Goal: Manage account settings

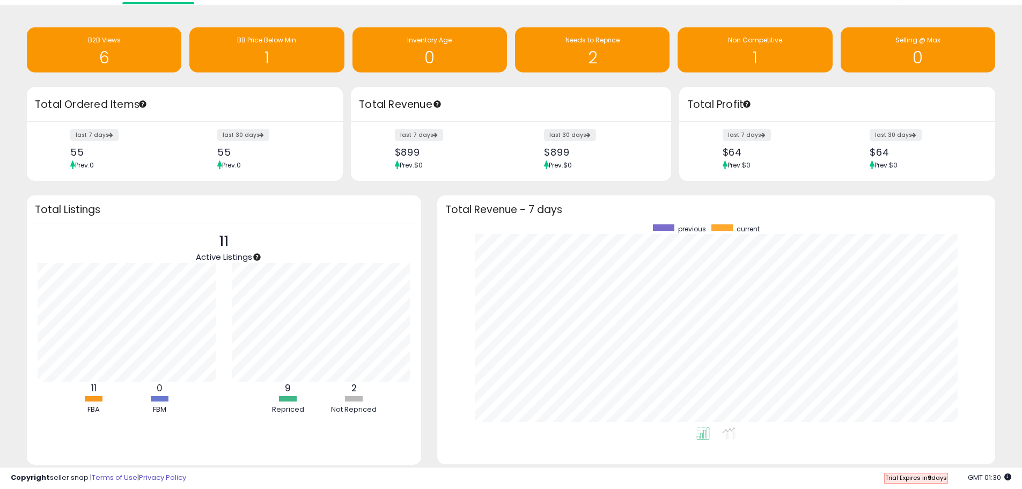
scroll to position [60, 0]
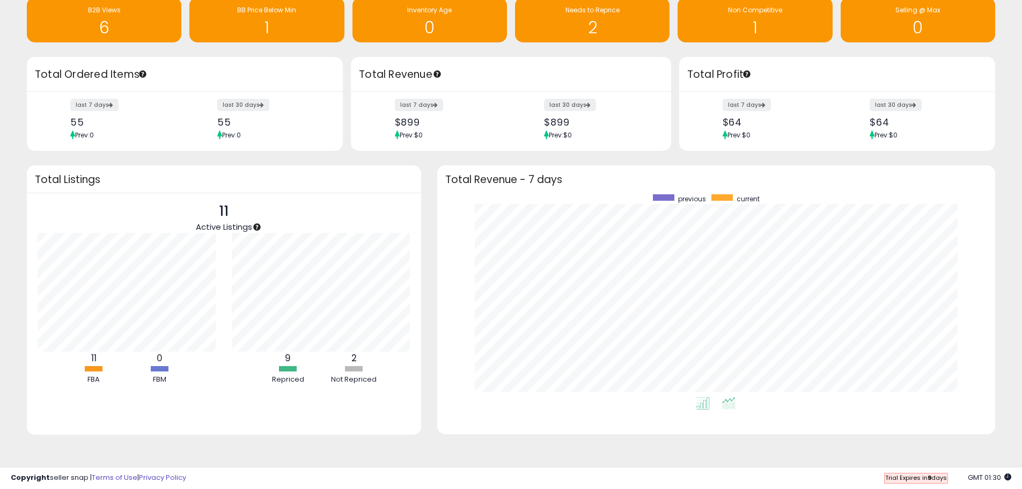
click at [731, 401] on icon at bounding box center [728, 403] width 13 height 12
click at [699, 401] on icon at bounding box center [702, 403] width 13 height 12
click at [735, 101] on label "last 7 days" at bounding box center [747, 104] width 49 height 13
click at [669, 195] on div at bounding box center [663, 197] width 21 height 6
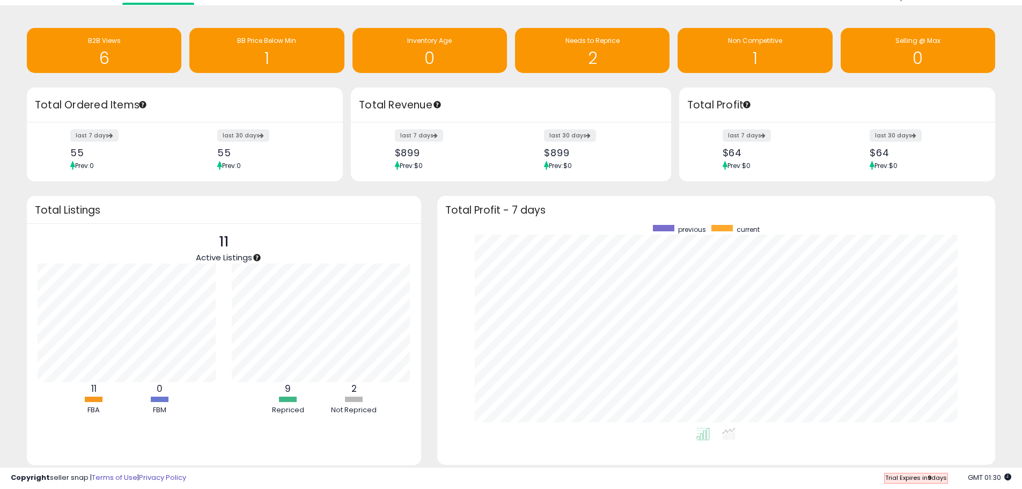
scroll to position [0, 0]
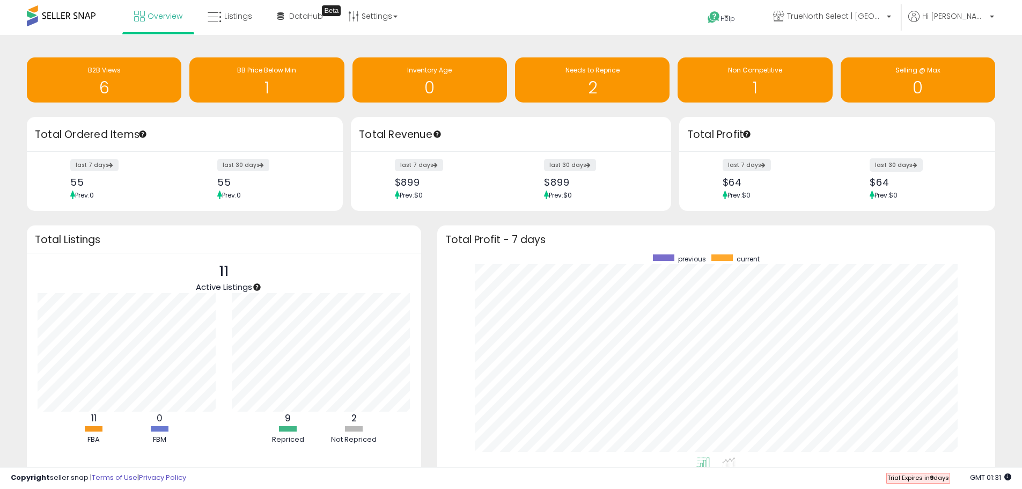
click at [904, 165] on label "last 30 days" at bounding box center [896, 164] width 53 height 13
click at [743, 163] on label "last 7 days" at bounding box center [747, 164] width 49 height 13
click at [237, 14] on span "Listings" at bounding box center [238, 16] width 28 height 11
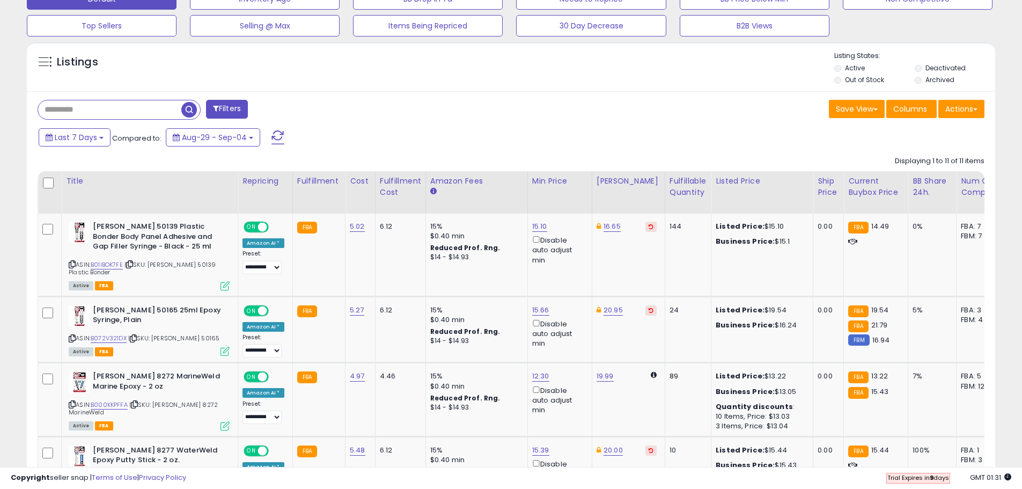
scroll to position [376, 0]
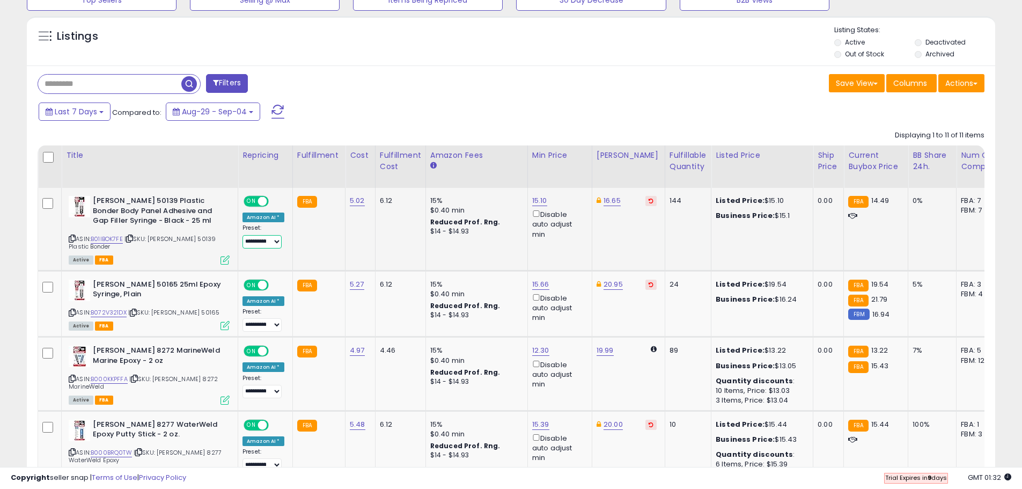
click at [260, 240] on select "**********" at bounding box center [262, 241] width 39 height 13
click at [543, 93] on div "Save View Save As New View Update Current View Columns Actions Import Export Vi…" at bounding box center [752, 84] width 482 height 21
click at [112, 311] on link "B072V321DX" at bounding box center [109, 312] width 36 height 9
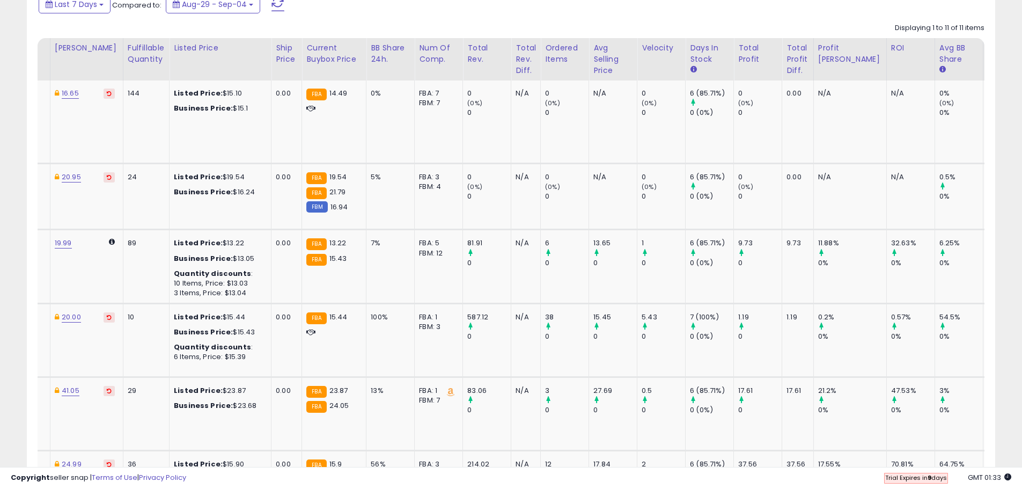
scroll to position [0, 0]
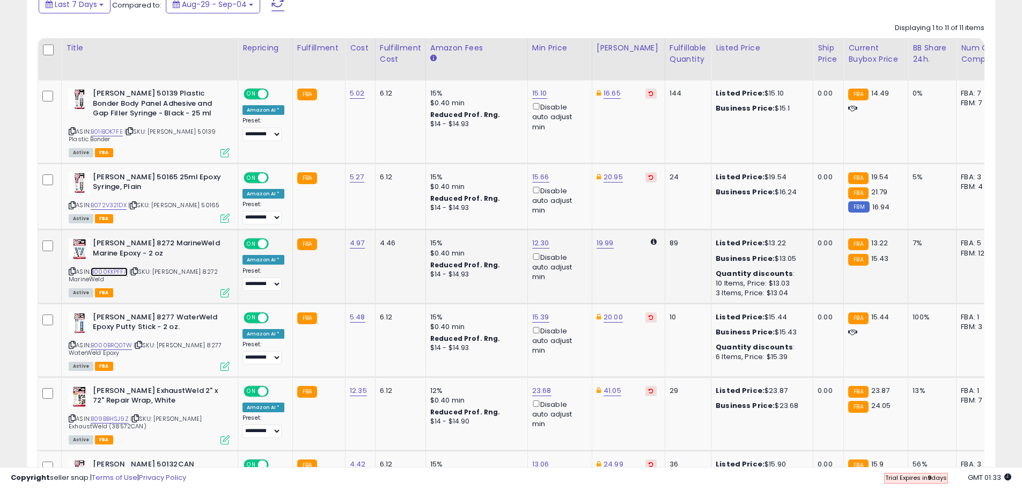
click at [112, 275] on link "B000KKPFFA" at bounding box center [109, 271] width 37 height 9
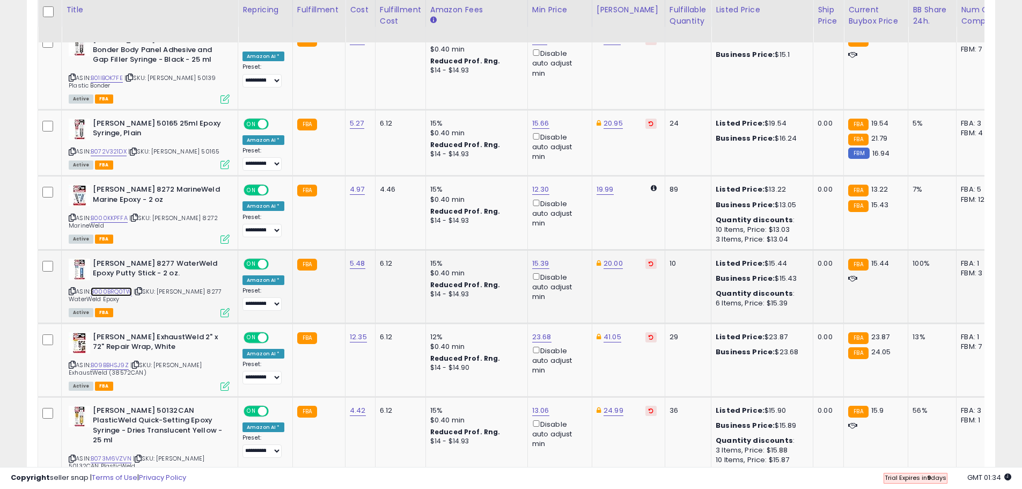
click at [117, 290] on link "B000BRQ0TW" at bounding box center [111, 291] width 41 height 9
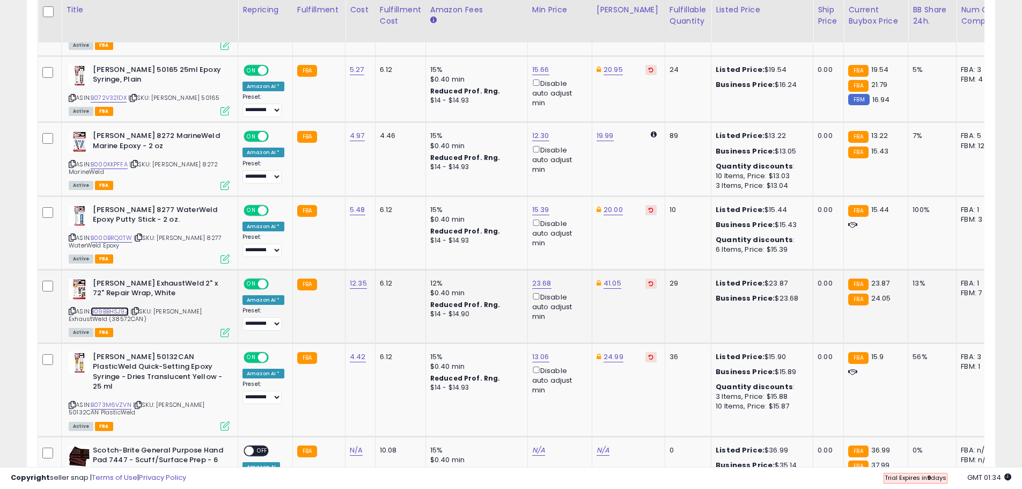
click at [107, 311] on link "B09BBHSJ9Z" at bounding box center [110, 311] width 38 height 9
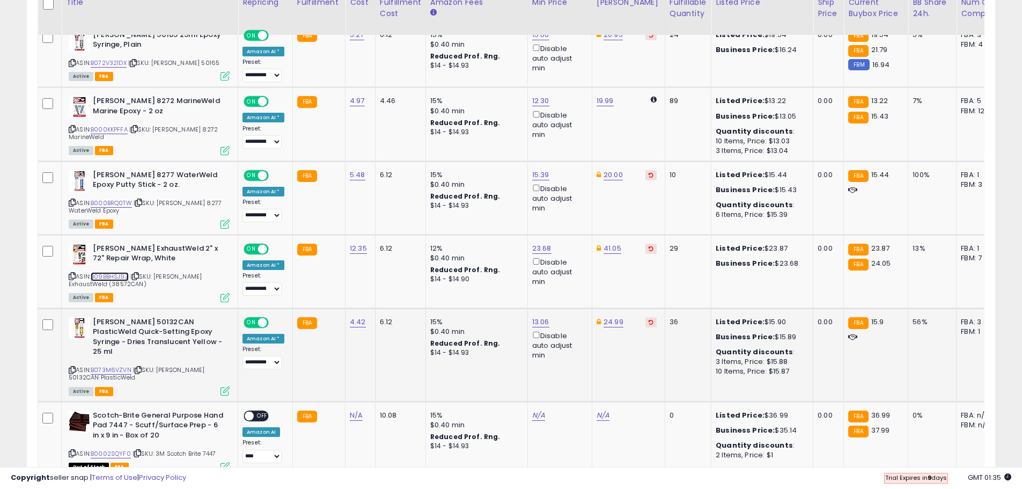
scroll to position [644, 0]
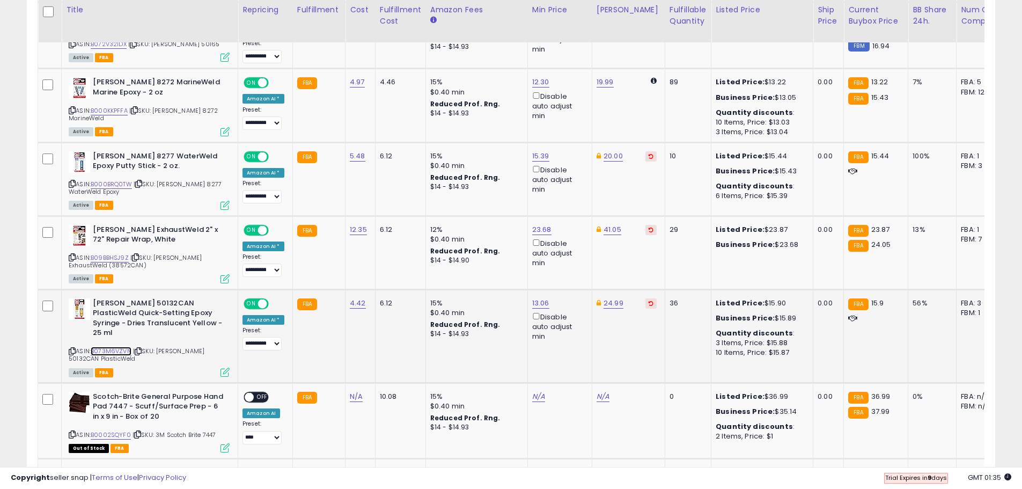
click at [109, 347] on link "B073M6VZVN" at bounding box center [111, 351] width 41 height 9
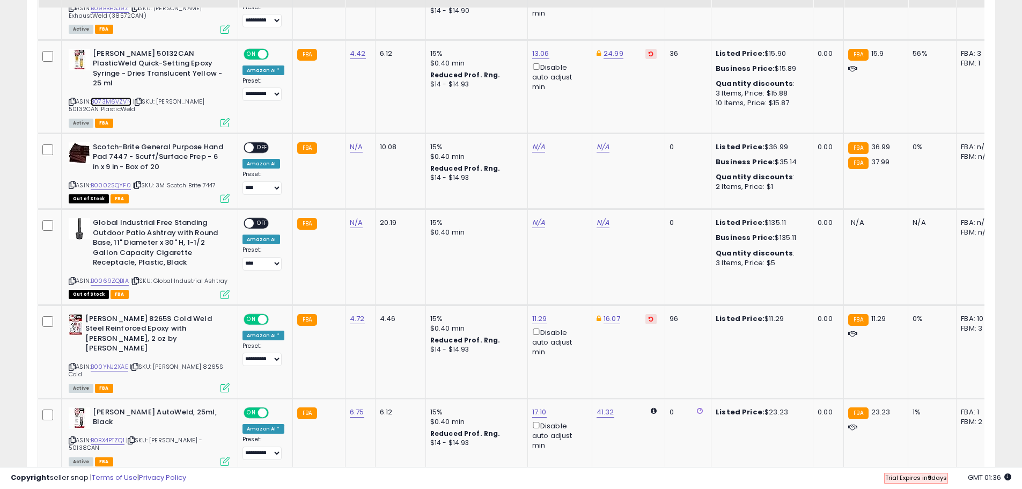
scroll to position [912, 0]
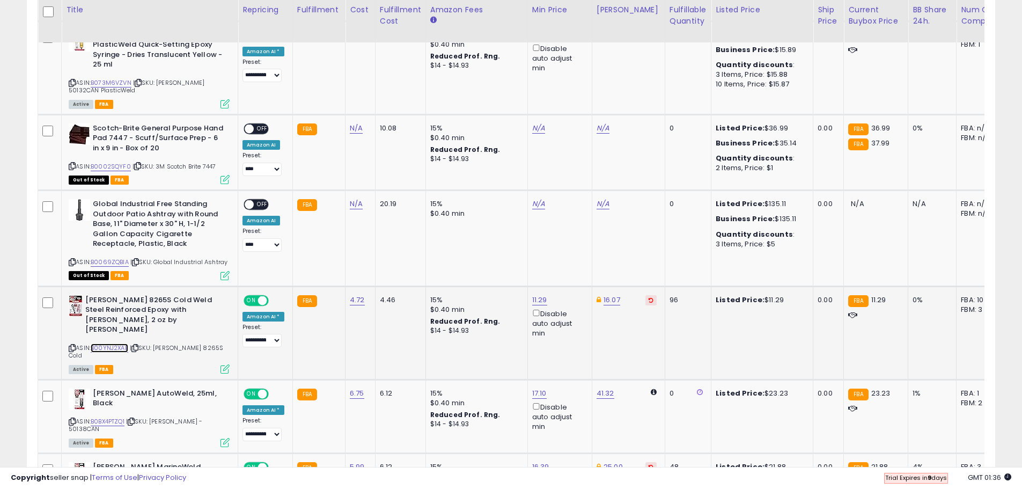
click at [107, 343] on link "B00YNJ2XAE" at bounding box center [110, 347] width 38 height 9
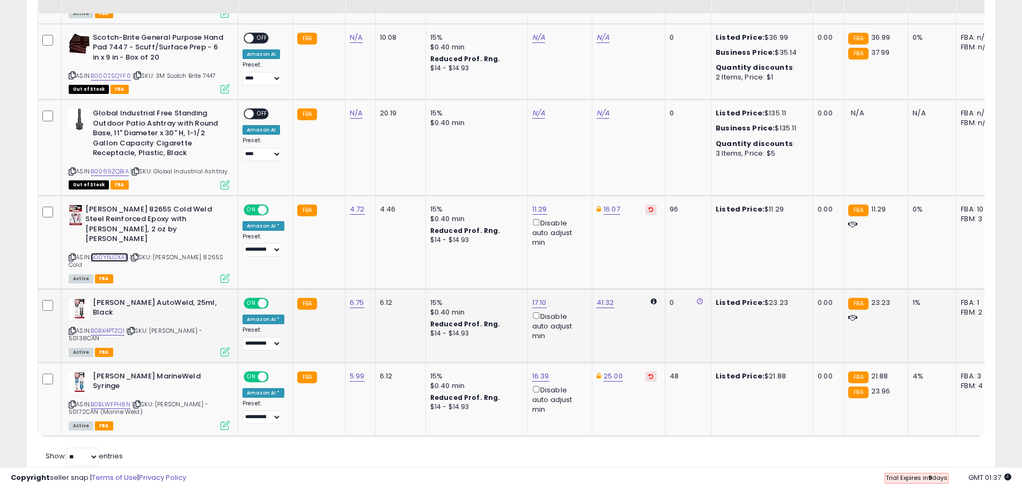
scroll to position [1013, 0]
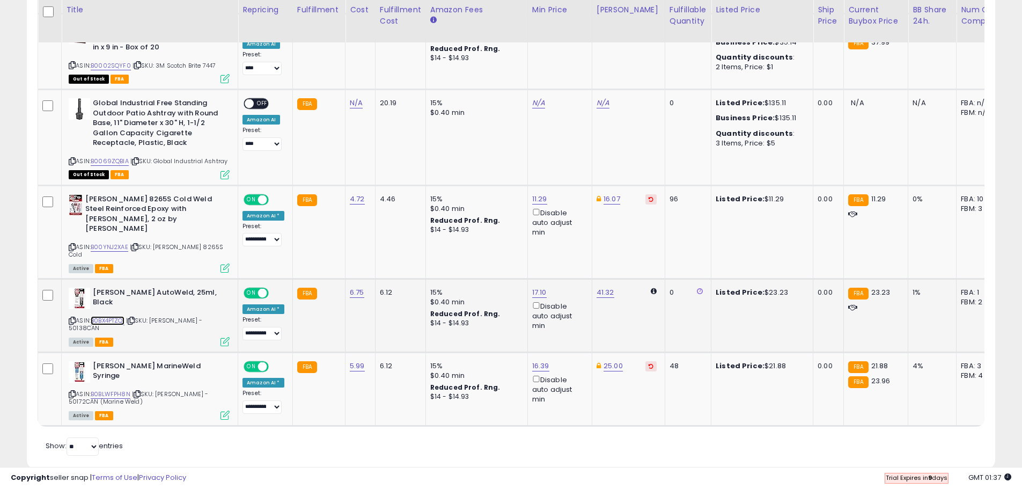
click at [98, 316] on link "B0BX4PTZQ1" at bounding box center [108, 320] width 34 height 9
click at [117, 390] on link "B0BLWFPH8N" at bounding box center [111, 394] width 40 height 9
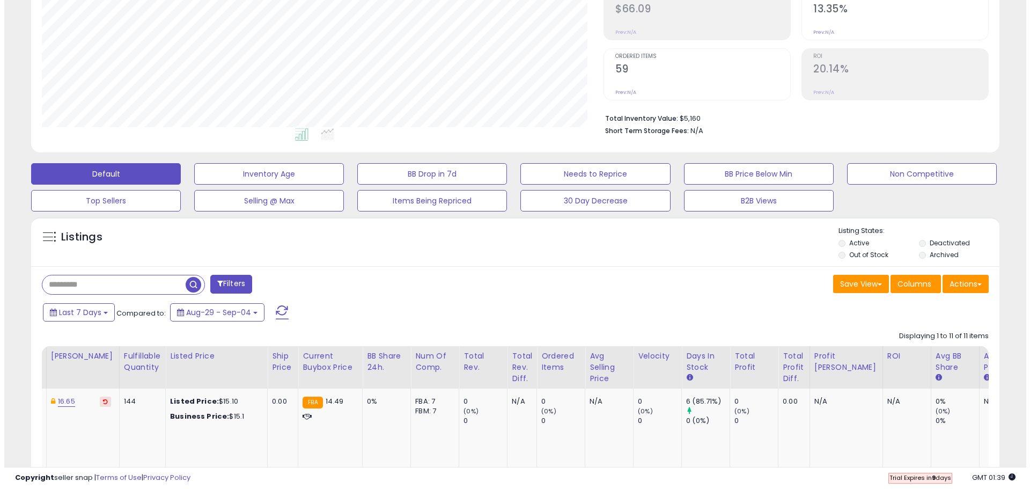
scroll to position [101, 0]
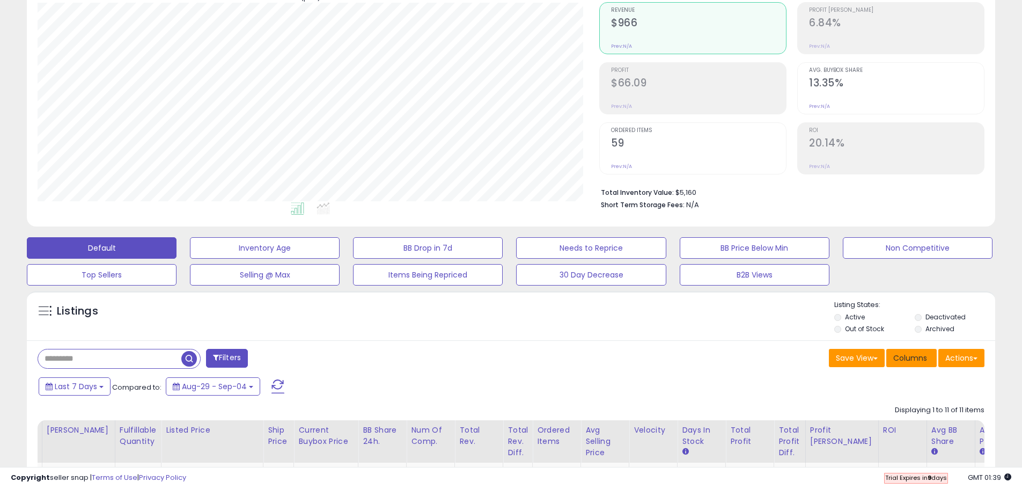
click at [927, 358] on span "Columns" at bounding box center [910, 358] width 34 height 11
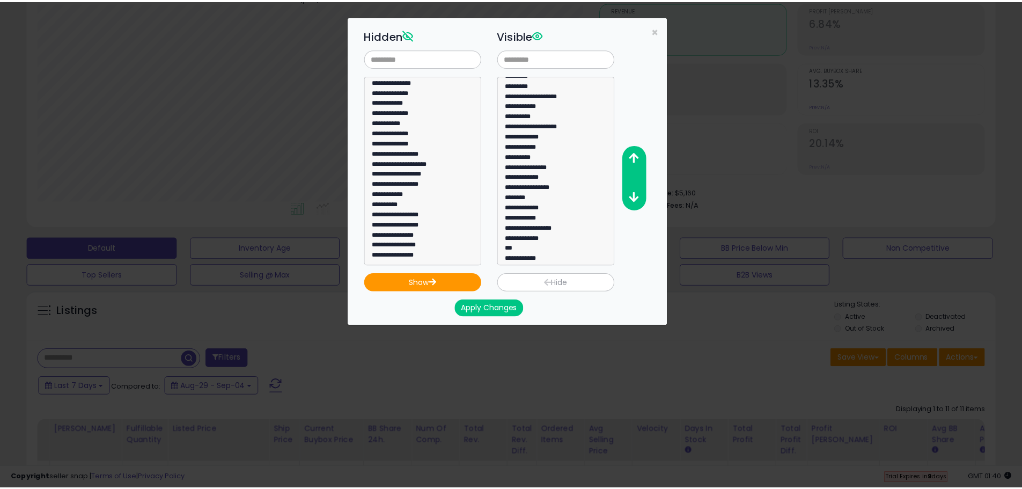
scroll to position [82, 0]
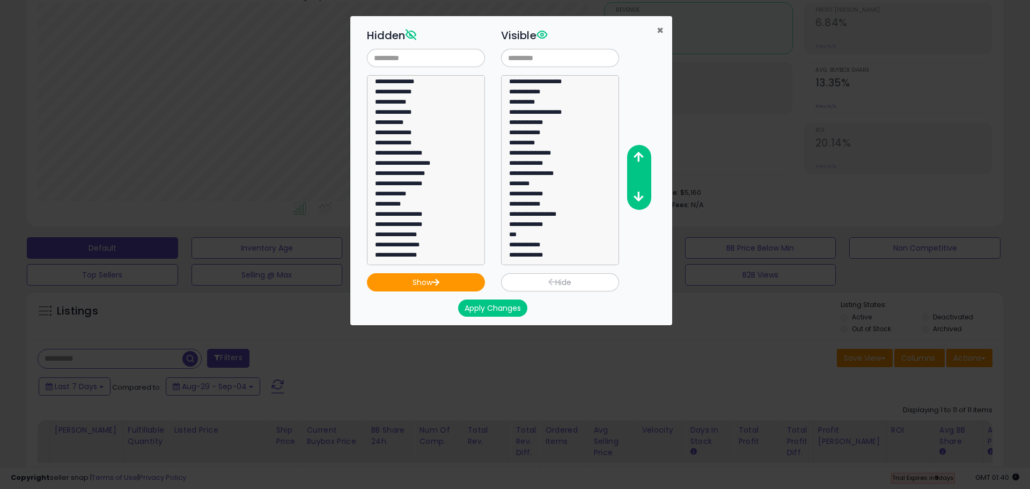
click at [657, 29] on span "×" at bounding box center [660, 31] width 7 height 16
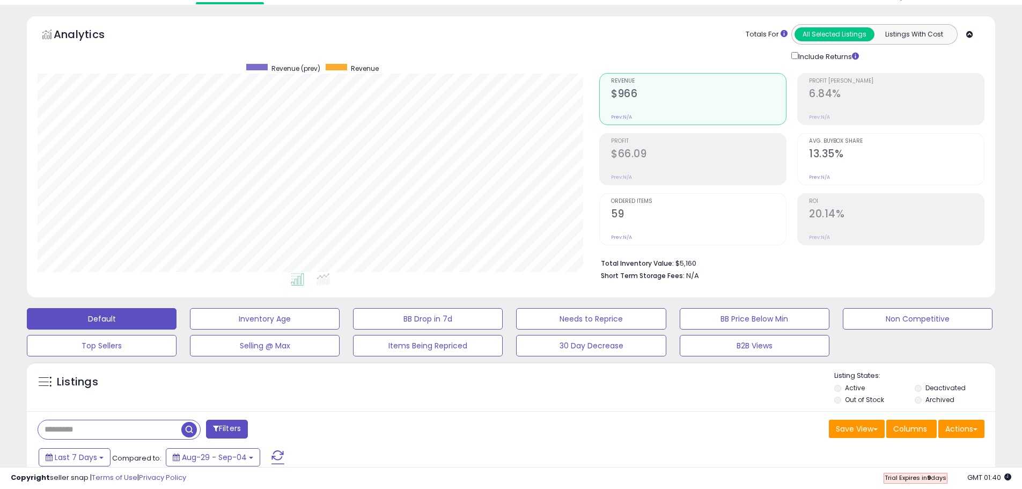
scroll to position [0, 0]
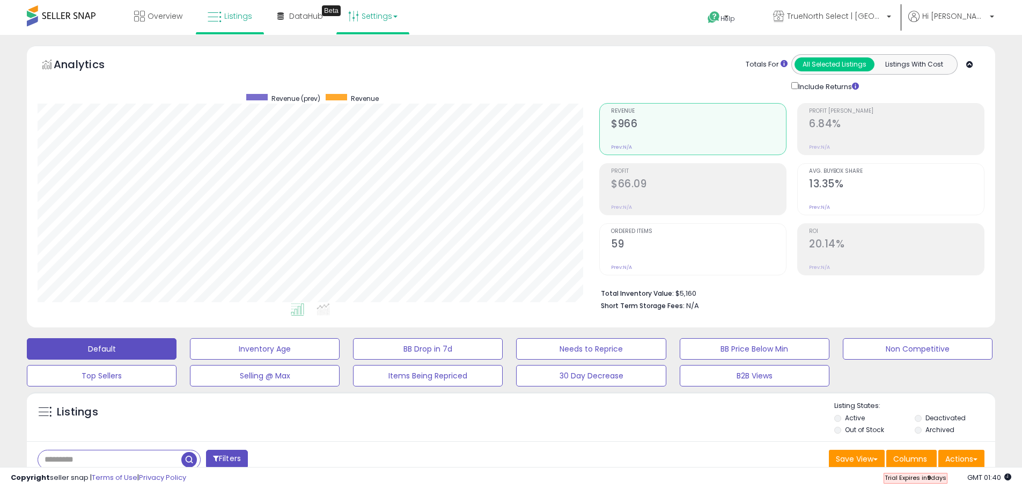
click at [372, 16] on link "Settings" at bounding box center [372, 16] width 65 height 32
click at [380, 57] on link "Store settings" at bounding box center [374, 54] width 48 height 10
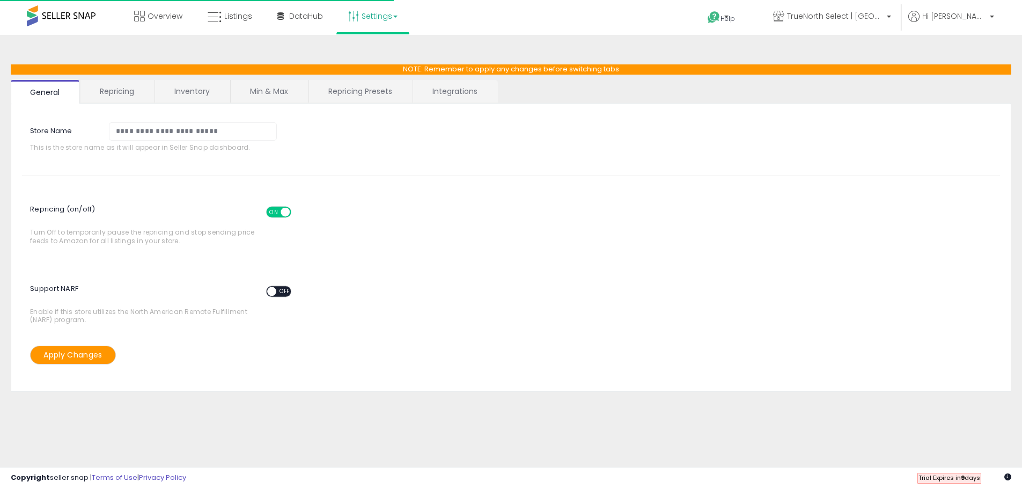
select select "*********"
select select "**********"
select select "******"
click at [465, 97] on link "Integrations" at bounding box center [455, 91] width 84 height 23
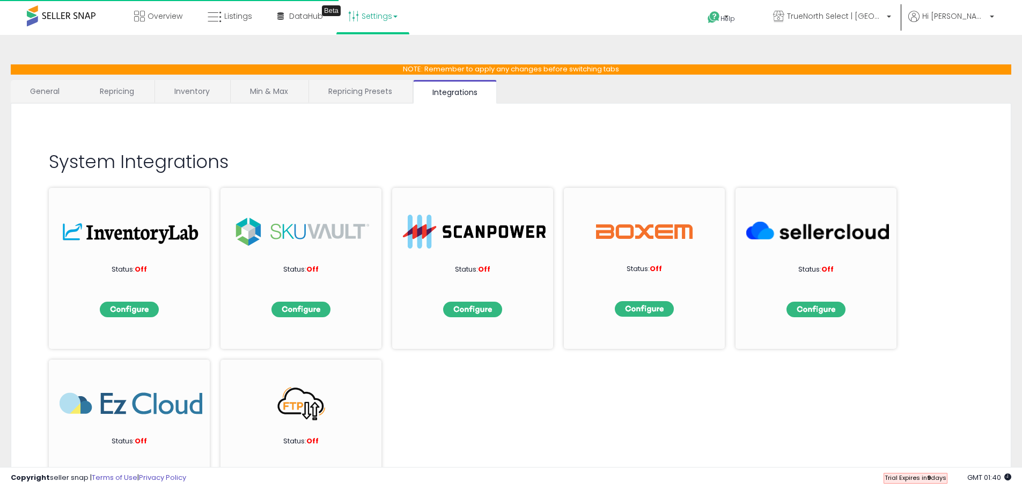
click at [367, 91] on link "Repricing Presets" at bounding box center [360, 91] width 102 height 23
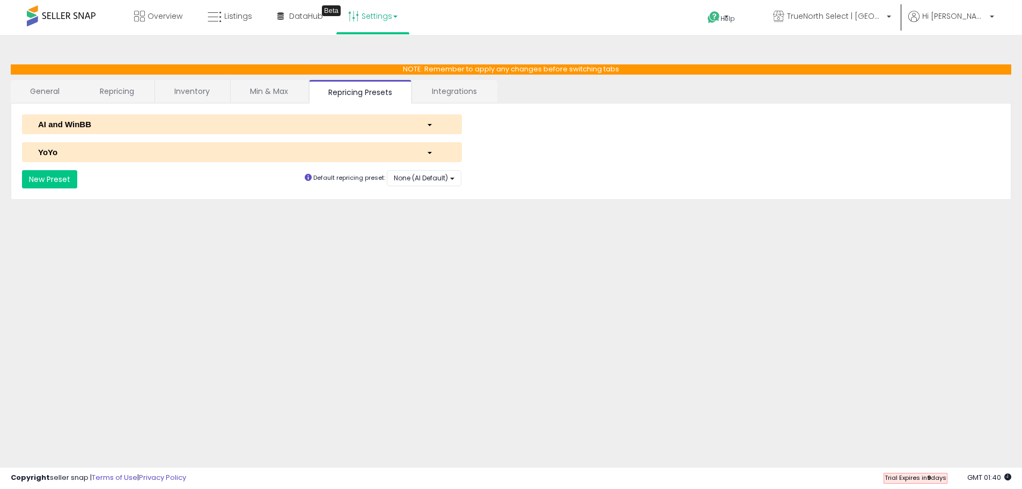
click at [166, 125] on div "AI and WinBB" at bounding box center [224, 124] width 388 height 11
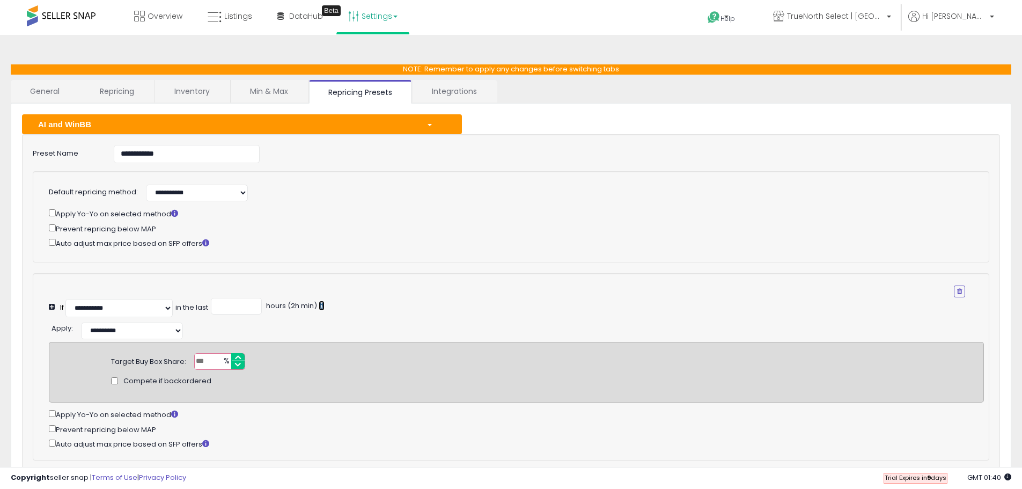
click at [324, 309] on icon at bounding box center [322, 305] width 6 height 7
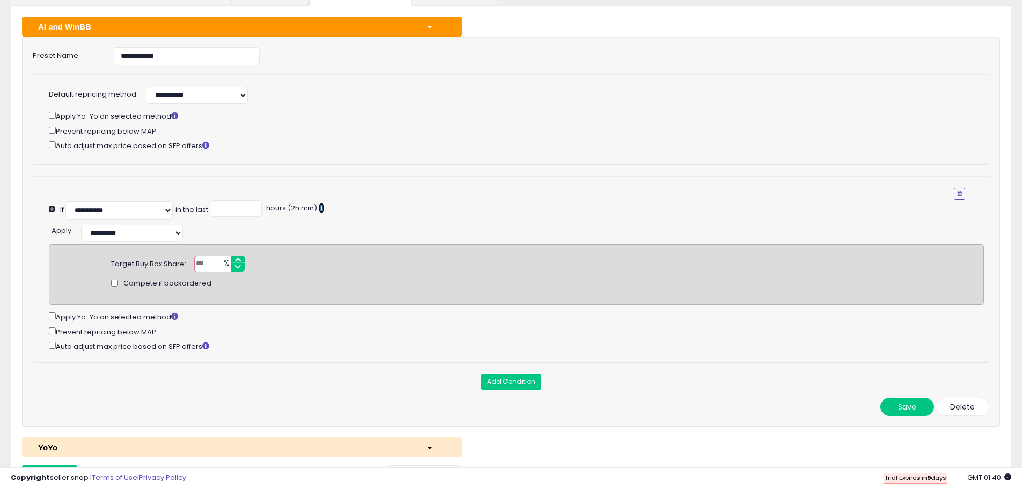
scroll to position [107, 0]
